Goal: Navigation & Orientation: Find specific page/section

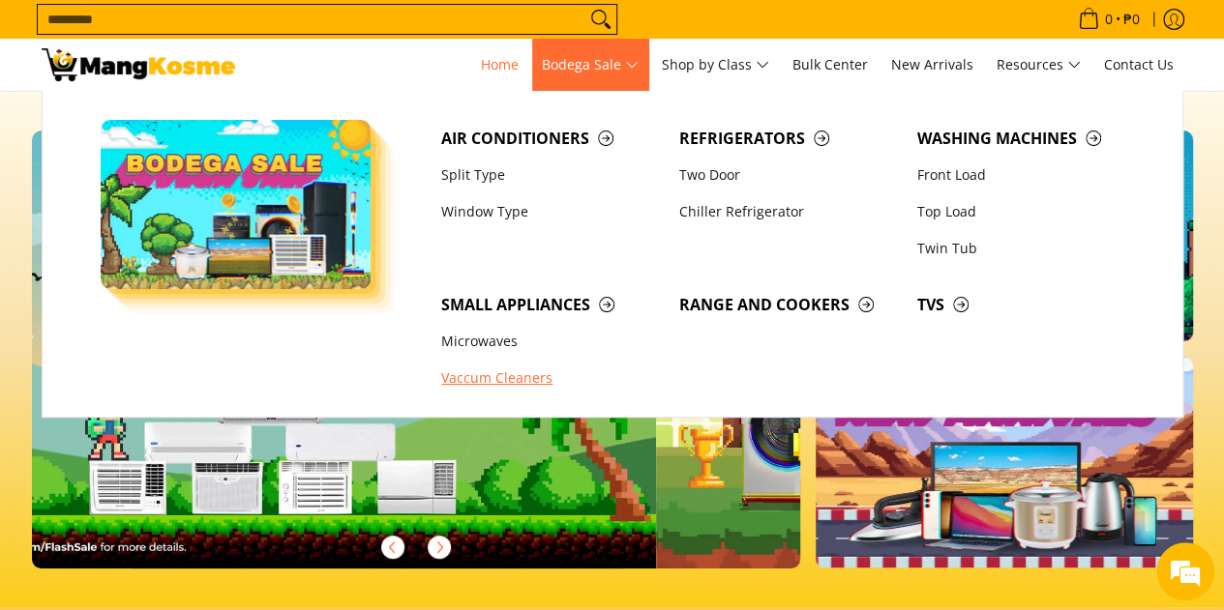
scroll to position [0, 694]
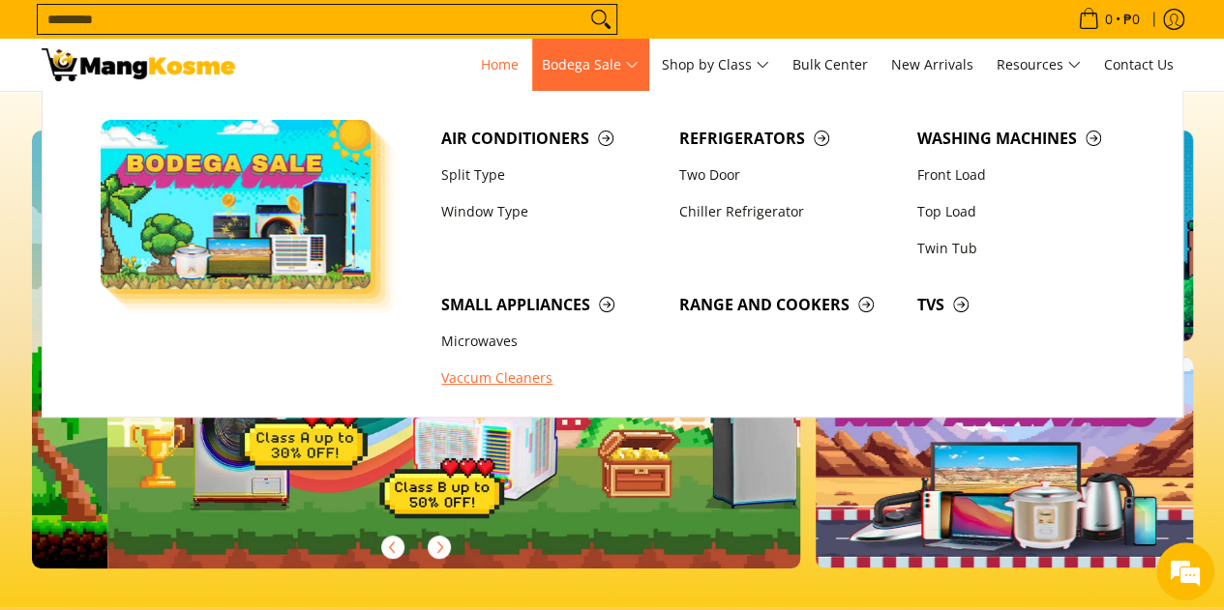
click at [488, 372] on link "Vaccum Cleaners" at bounding box center [550, 379] width 238 height 37
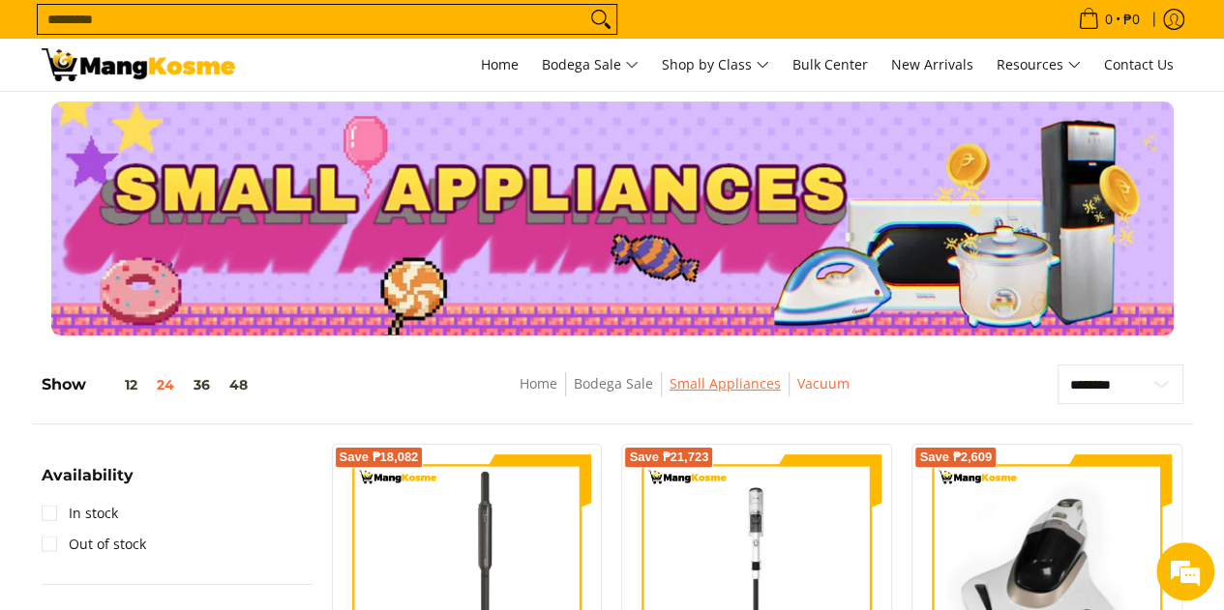
click at [688, 382] on link "Small Appliances" at bounding box center [724, 383] width 111 height 18
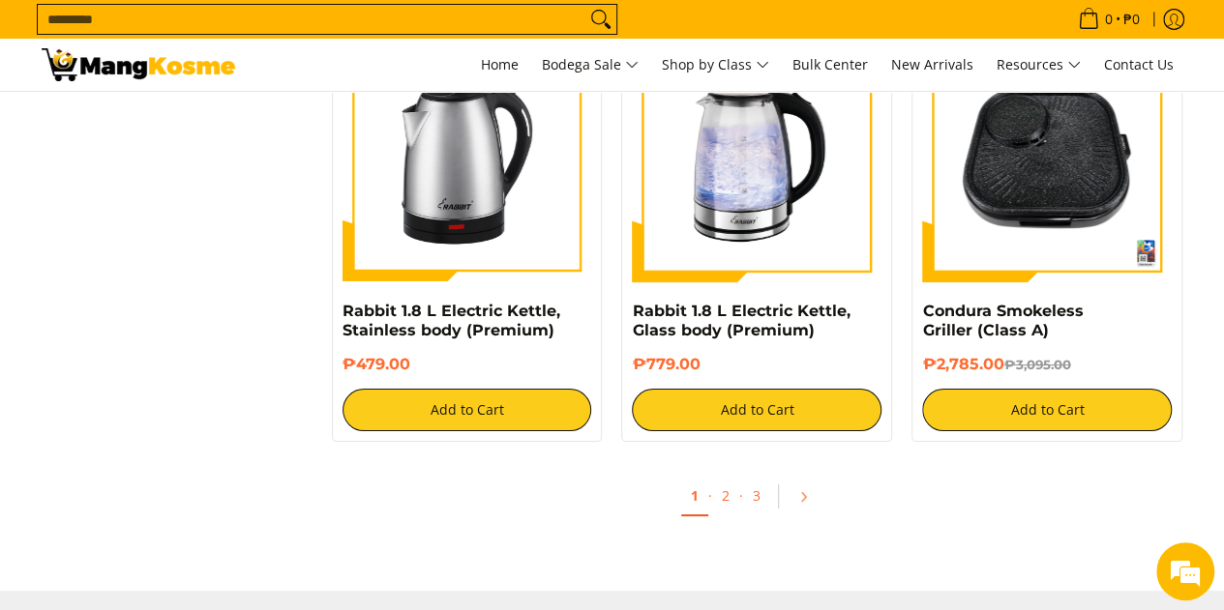
scroll to position [3579, 0]
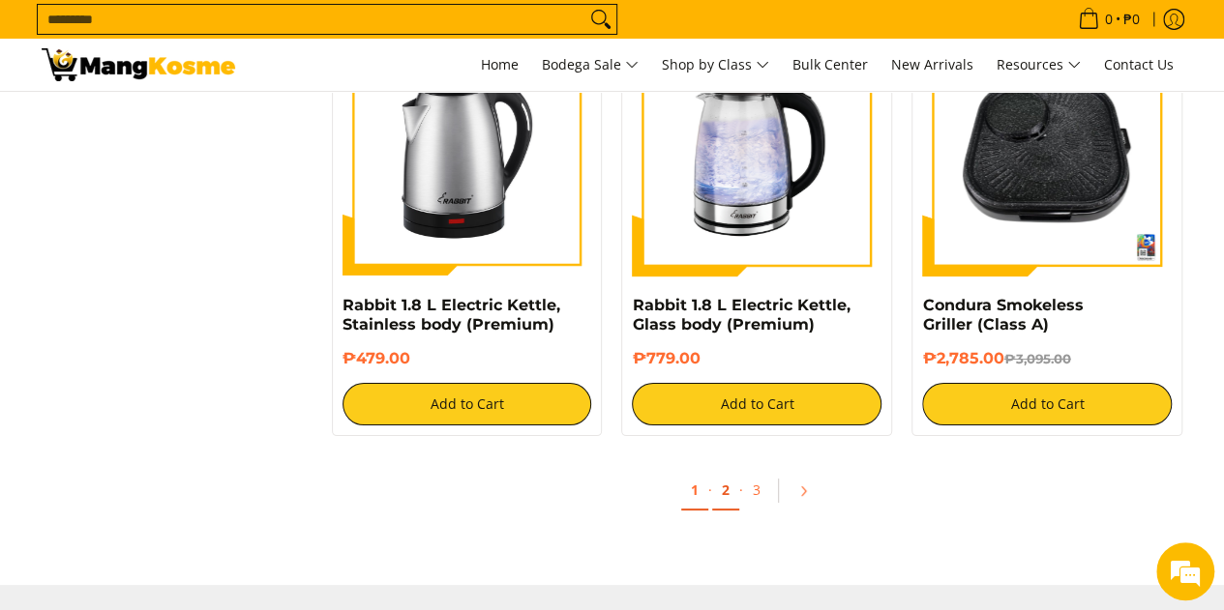
click at [725, 496] on link "2" at bounding box center [725, 491] width 27 height 40
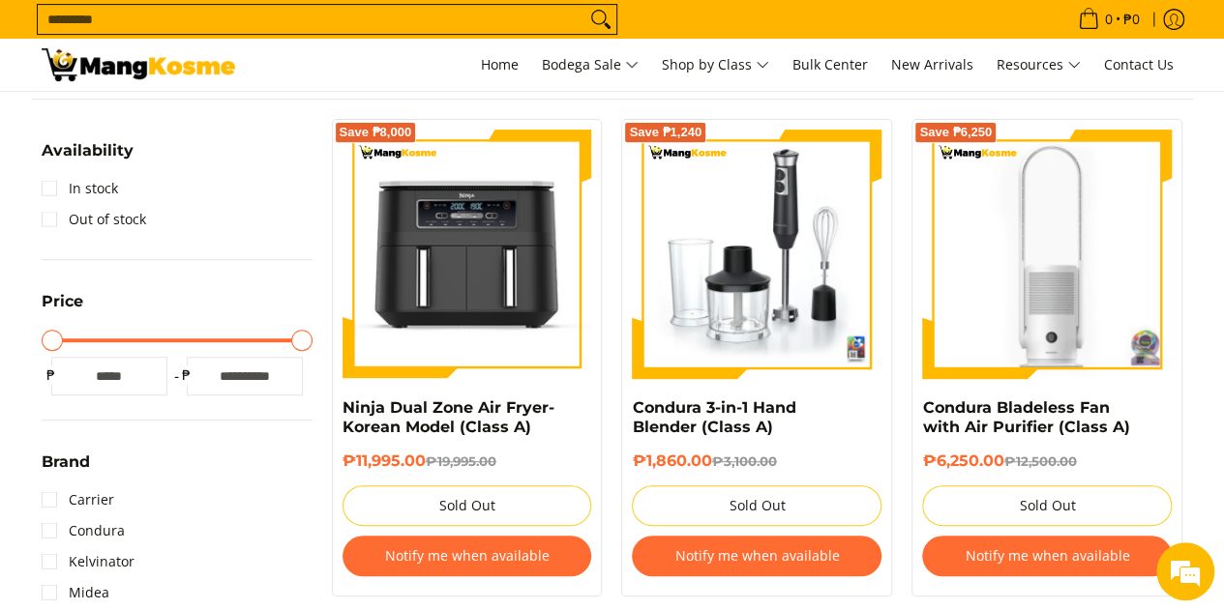
scroll to position [193, 0]
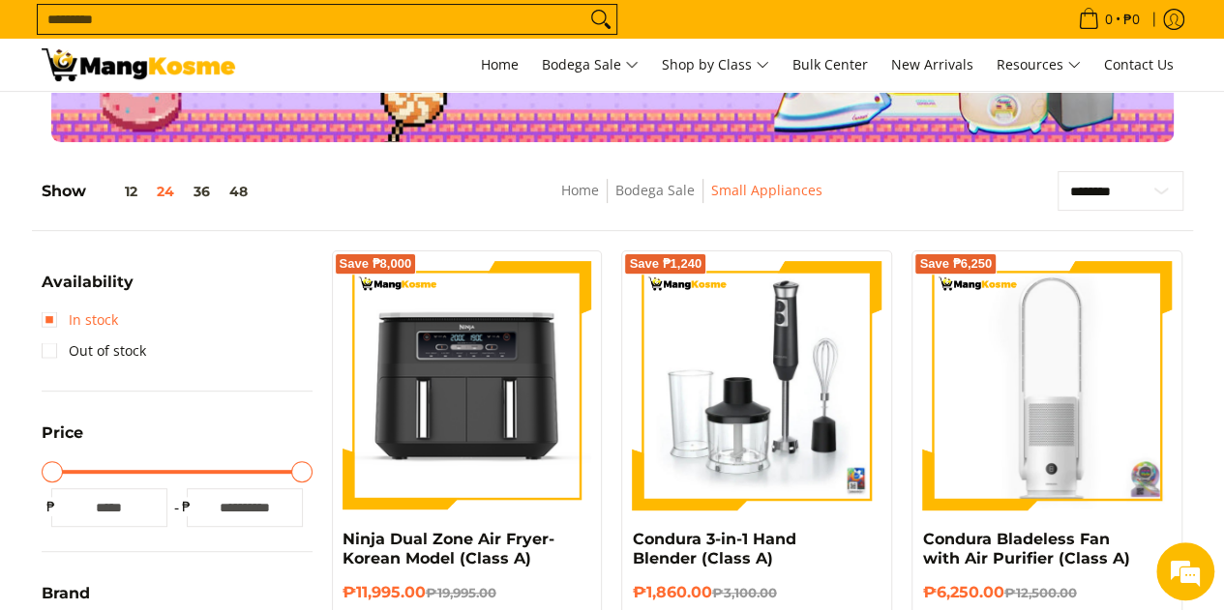
click at [61, 323] on link "In stock" at bounding box center [80, 320] width 76 height 31
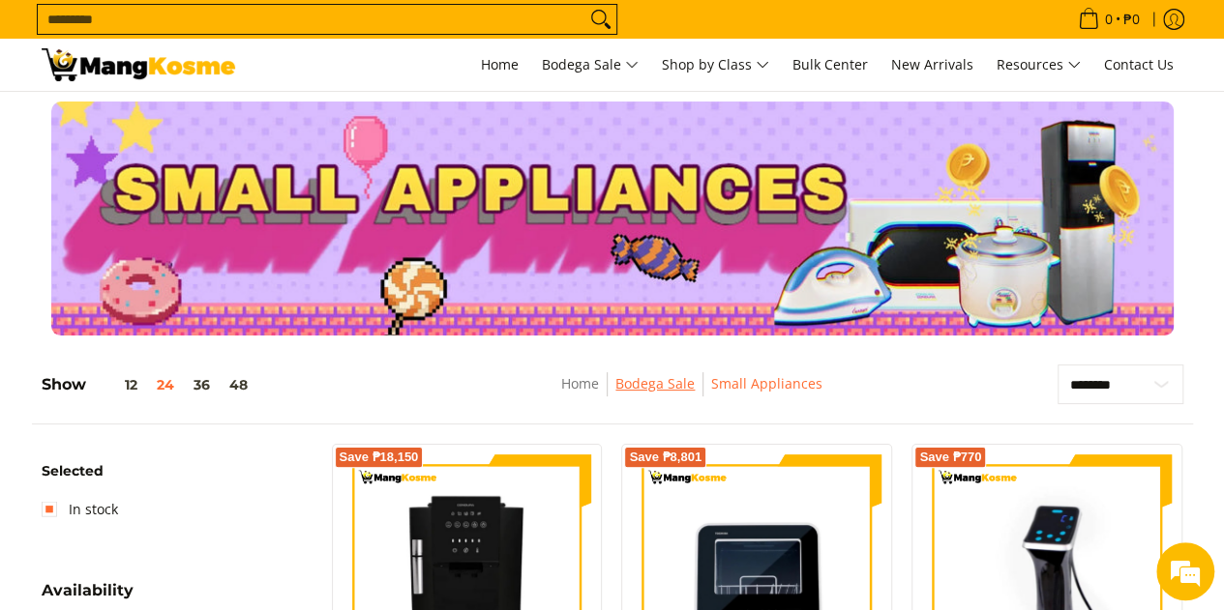
click at [671, 379] on link "Bodega Sale" at bounding box center [654, 383] width 79 height 18
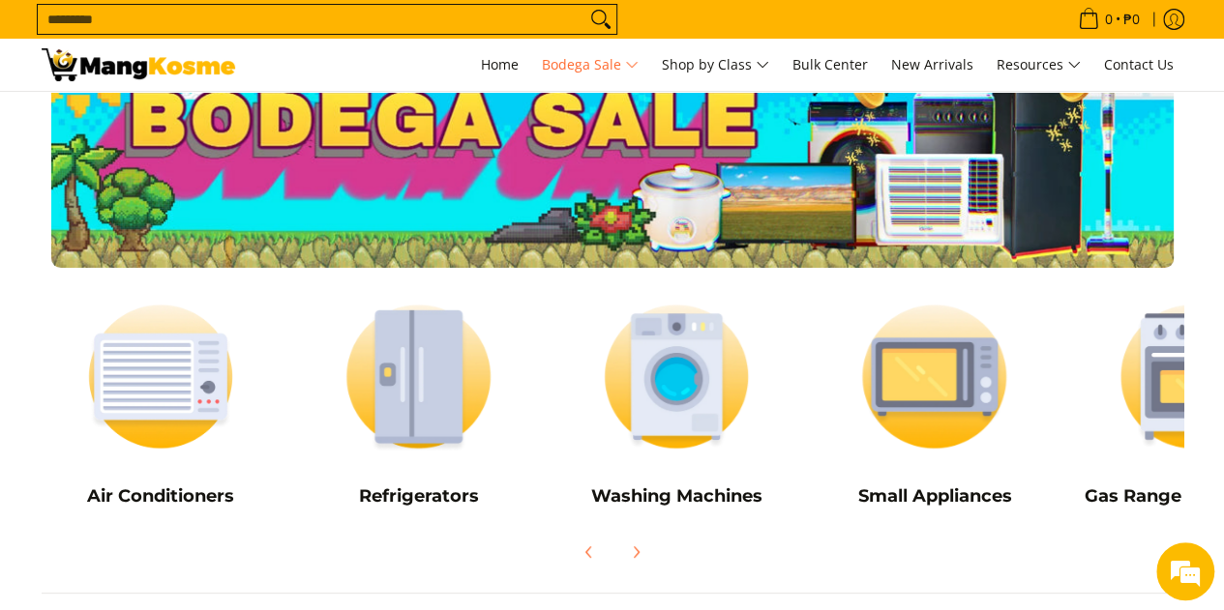
scroll to position [387, 0]
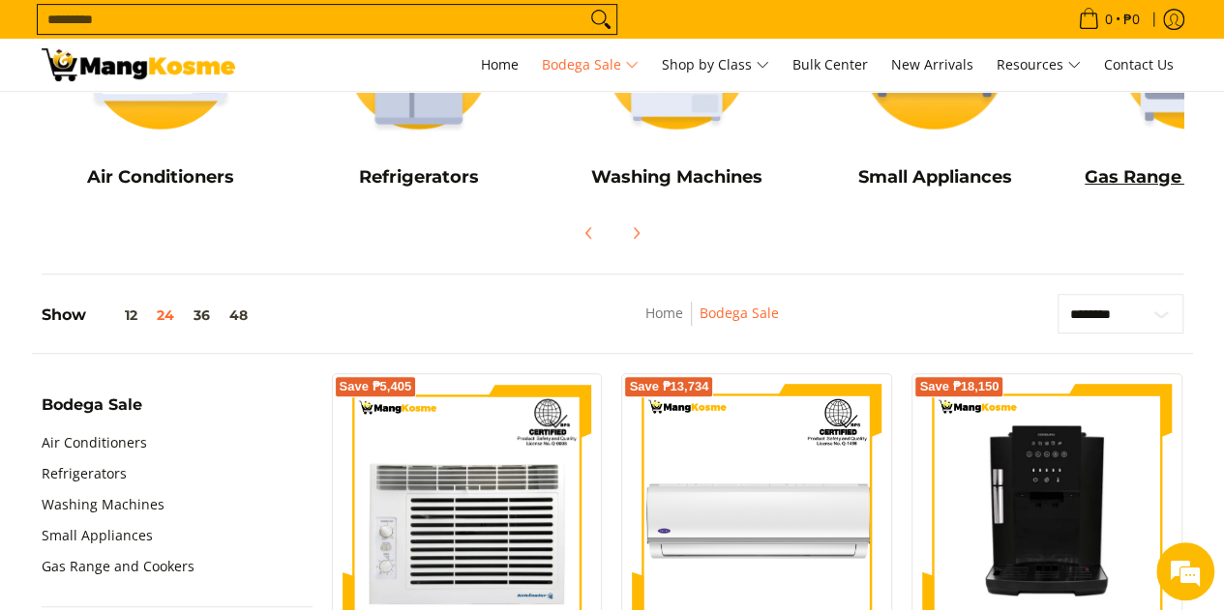
click at [1134, 178] on h5 "Gas Range and Cookers" at bounding box center [1192, 177] width 239 height 22
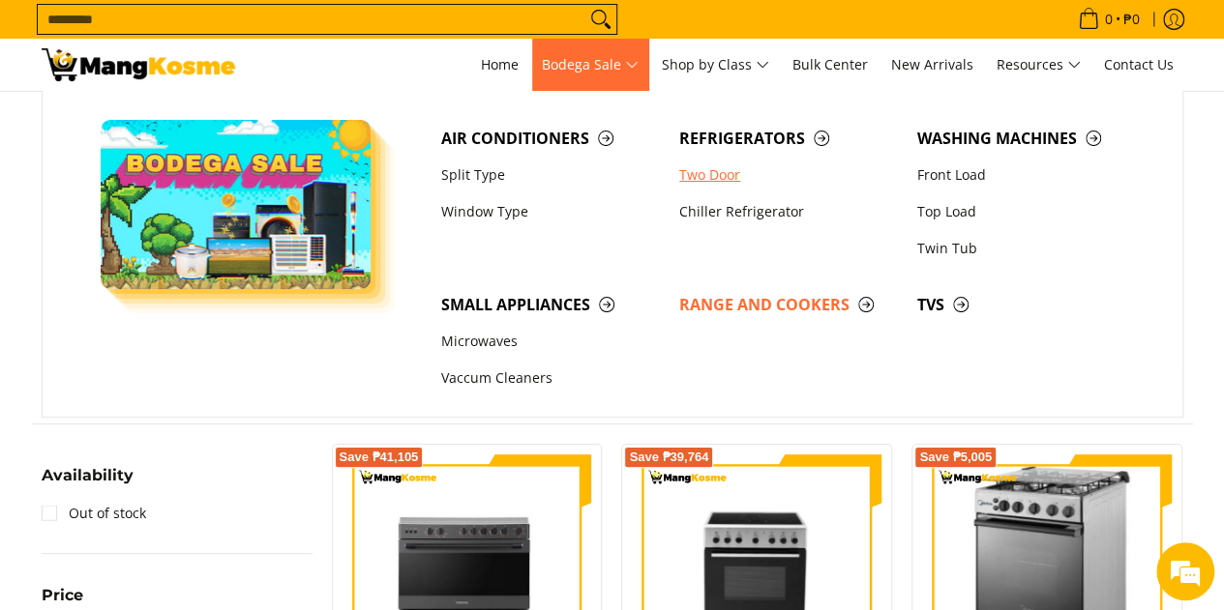
click at [698, 169] on link "Two Door" at bounding box center [788, 175] width 238 height 37
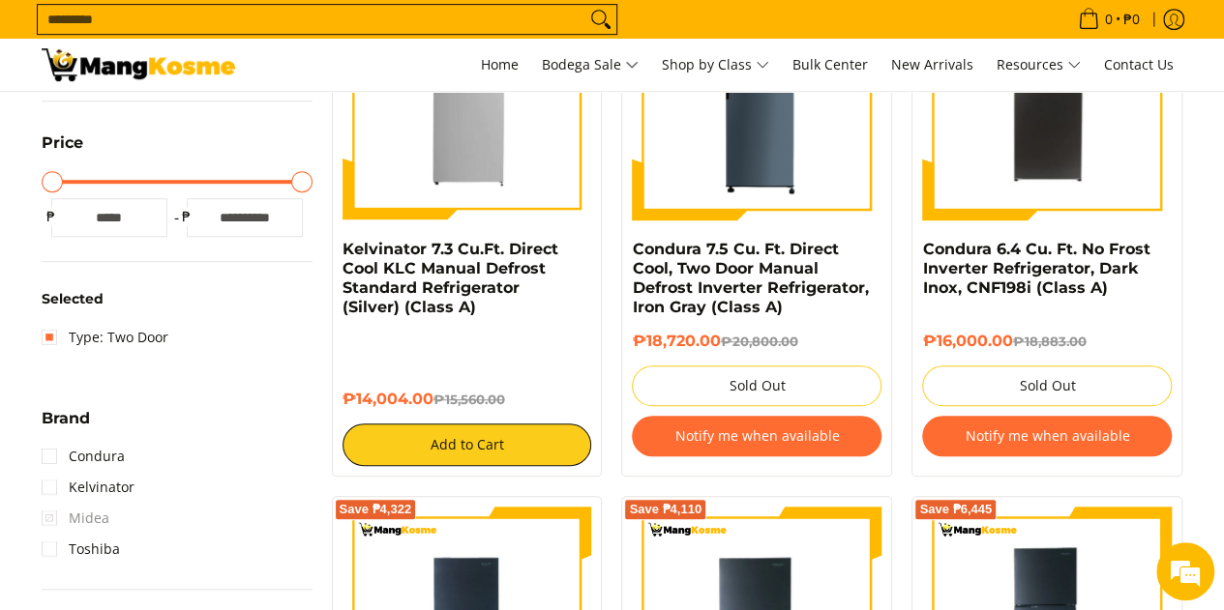
scroll to position [193, 0]
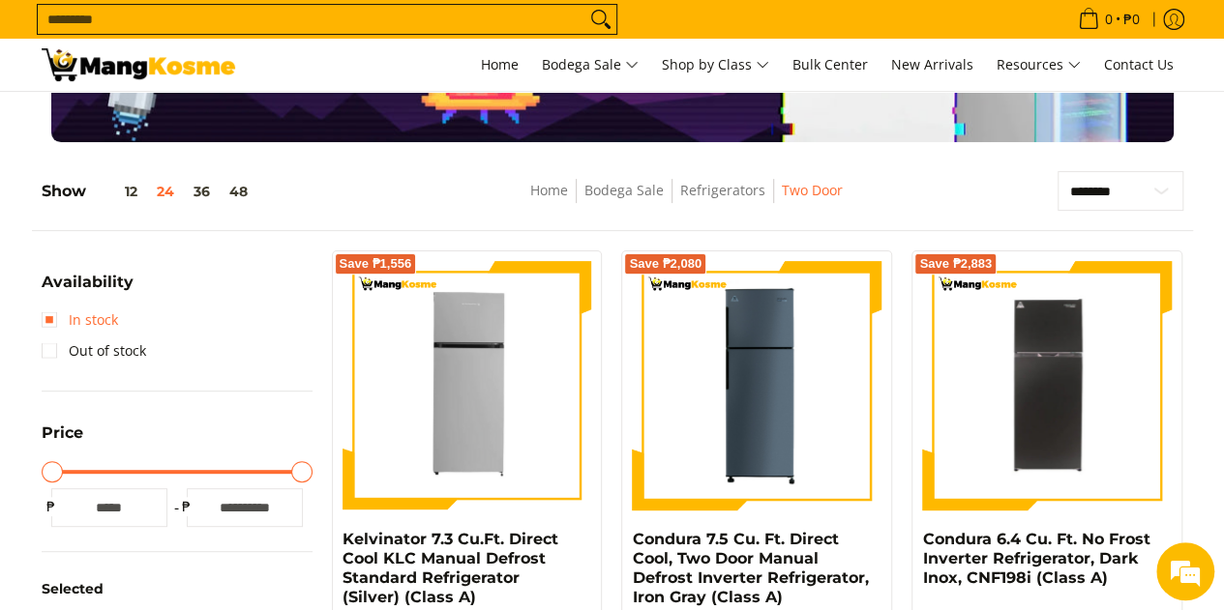
click at [46, 323] on link "In stock" at bounding box center [80, 320] width 76 height 31
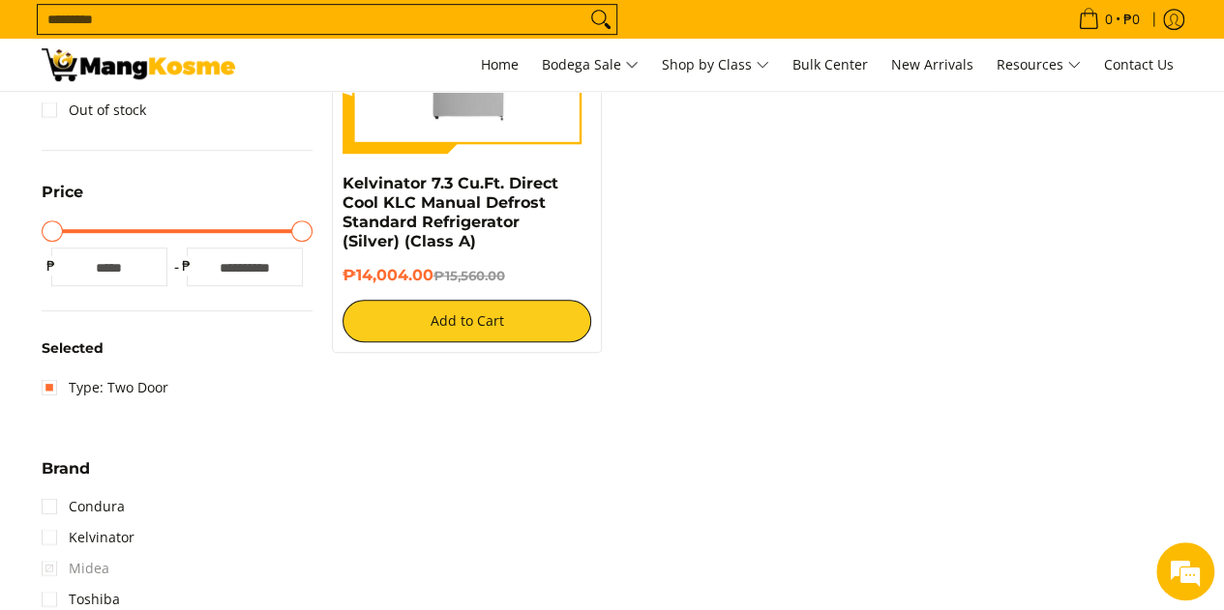
scroll to position [562, 0]
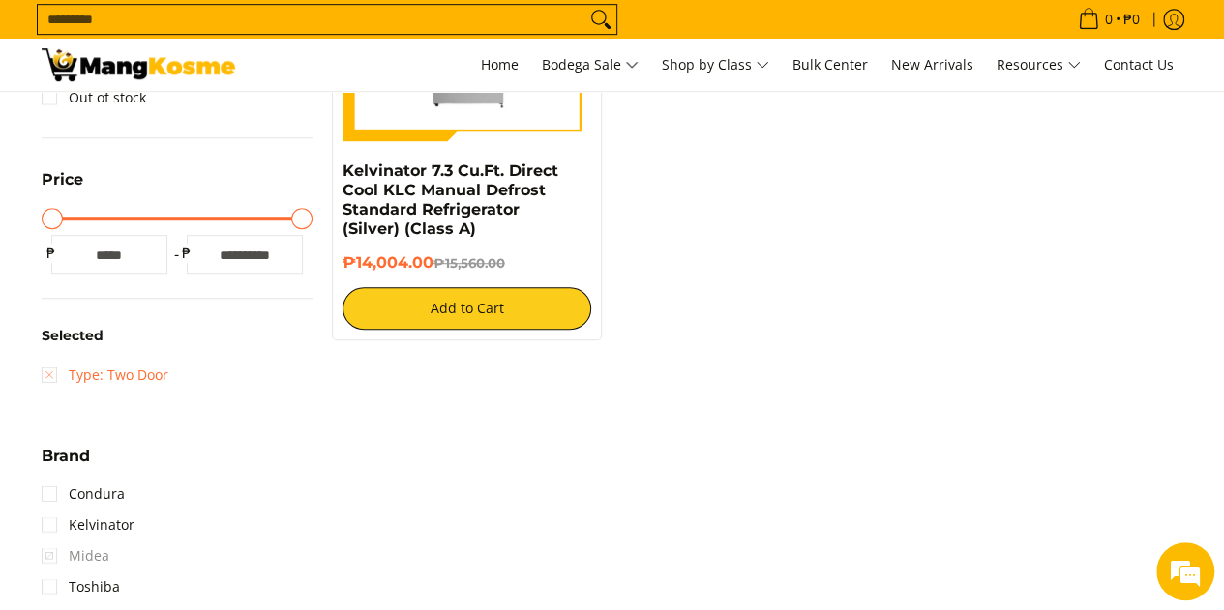
click at [46, 375] on link "Type: Two Door" at bounding box center [105, 375] width 127 height 31
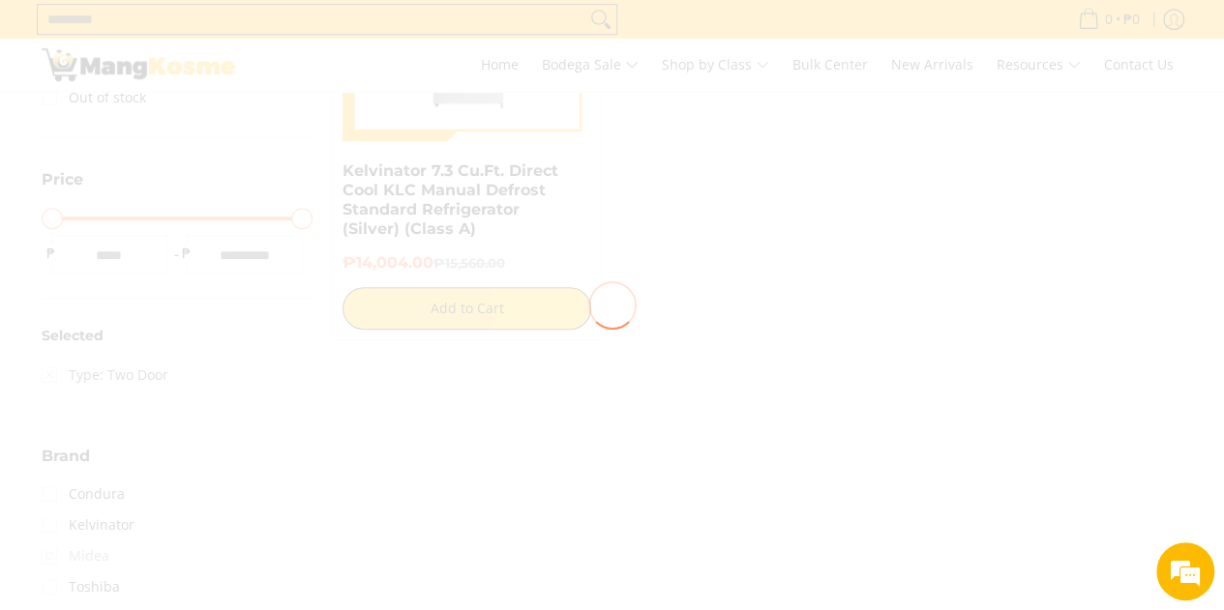
scroll to position [0, 0]
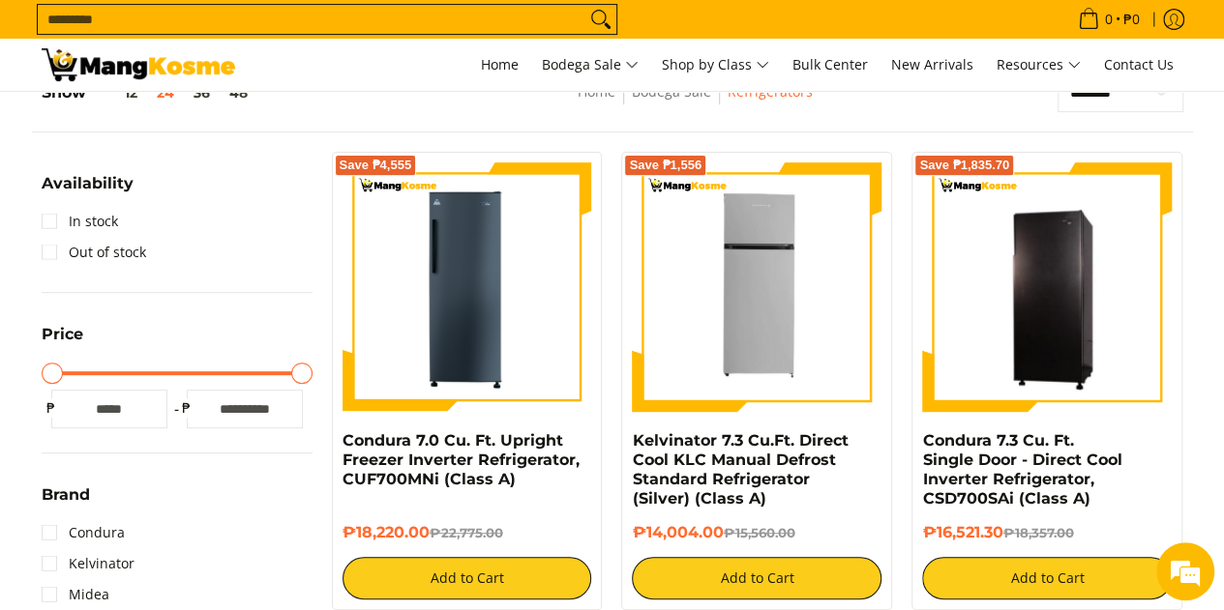
scroll to position [272, 0]
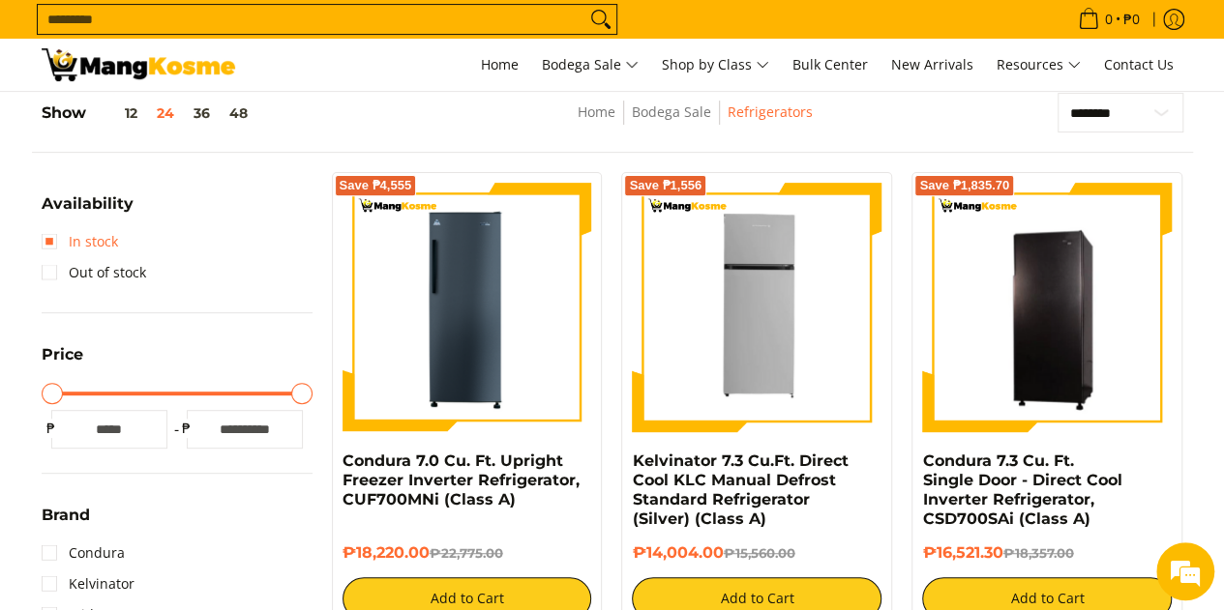
click at [44, 237] on link "In stock" at bounding box center [80, 241] width 76 height 31
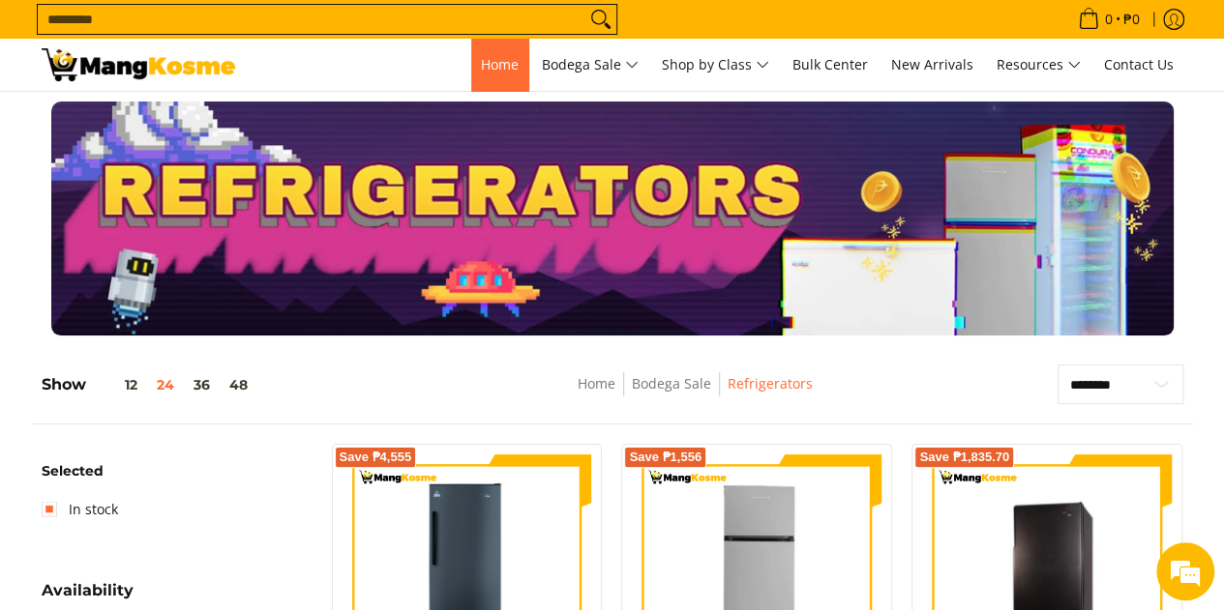
click at [507, 60] on span "Home" at bounding box center [500, 64] width 38 height 18
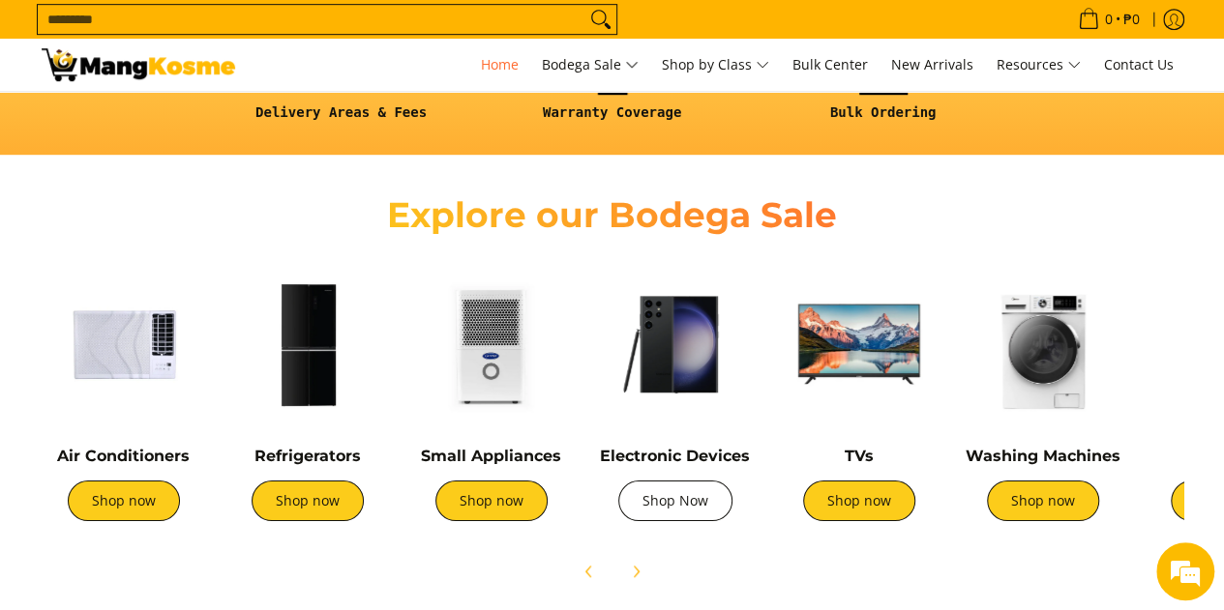
scroll to position [0, 769]
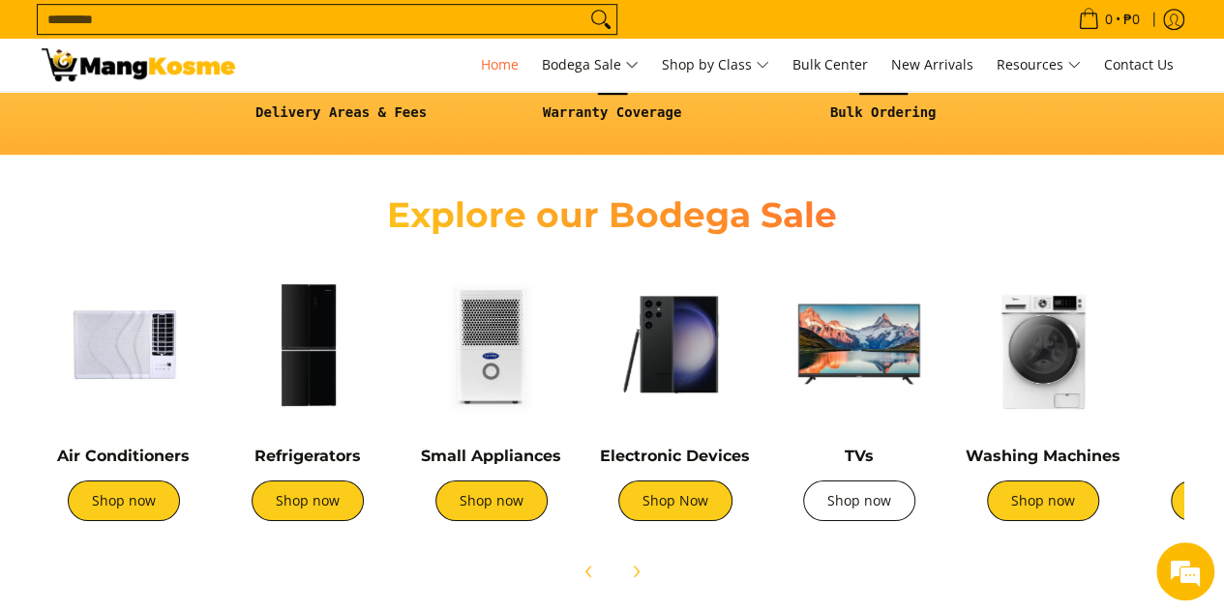
click at [860, 496] on link "Shop now" at bounding box center [859, 501] width 112 height 41
